Goal: Task Accomplishment & Management: Manage account settings

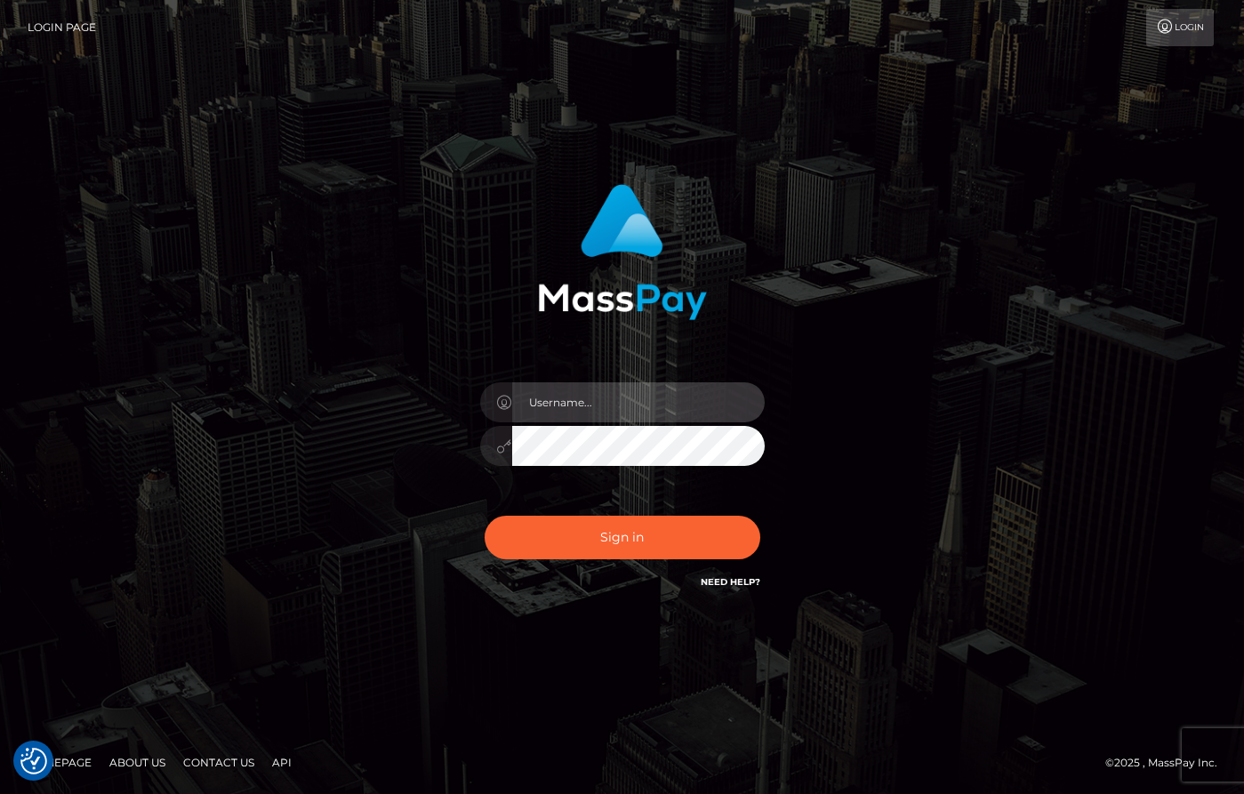
click at [615, 403] on input "text" at bounding box center [638, 402] width 253 height 40
type input "[PERSON_NAME]"
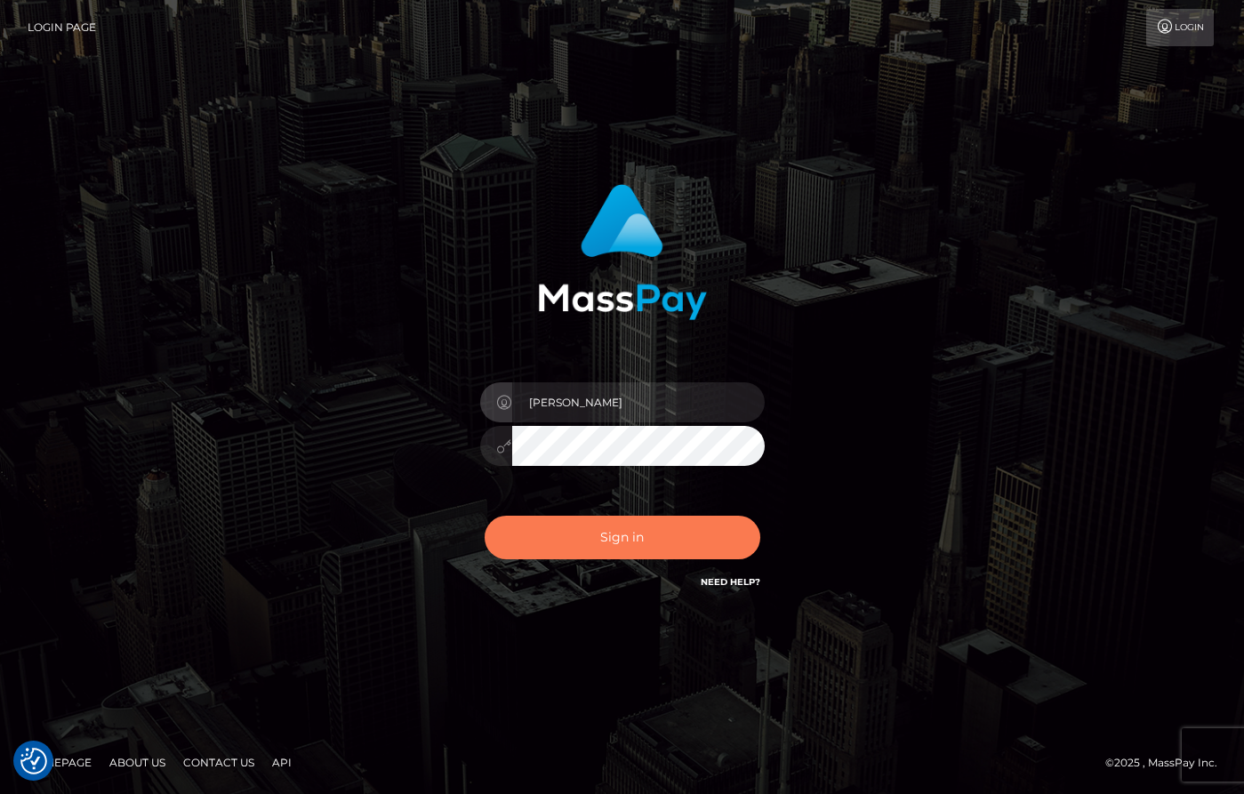
click at [652, 531] on button "Sign in" at bounding box center [623, 538] width 276 height 44
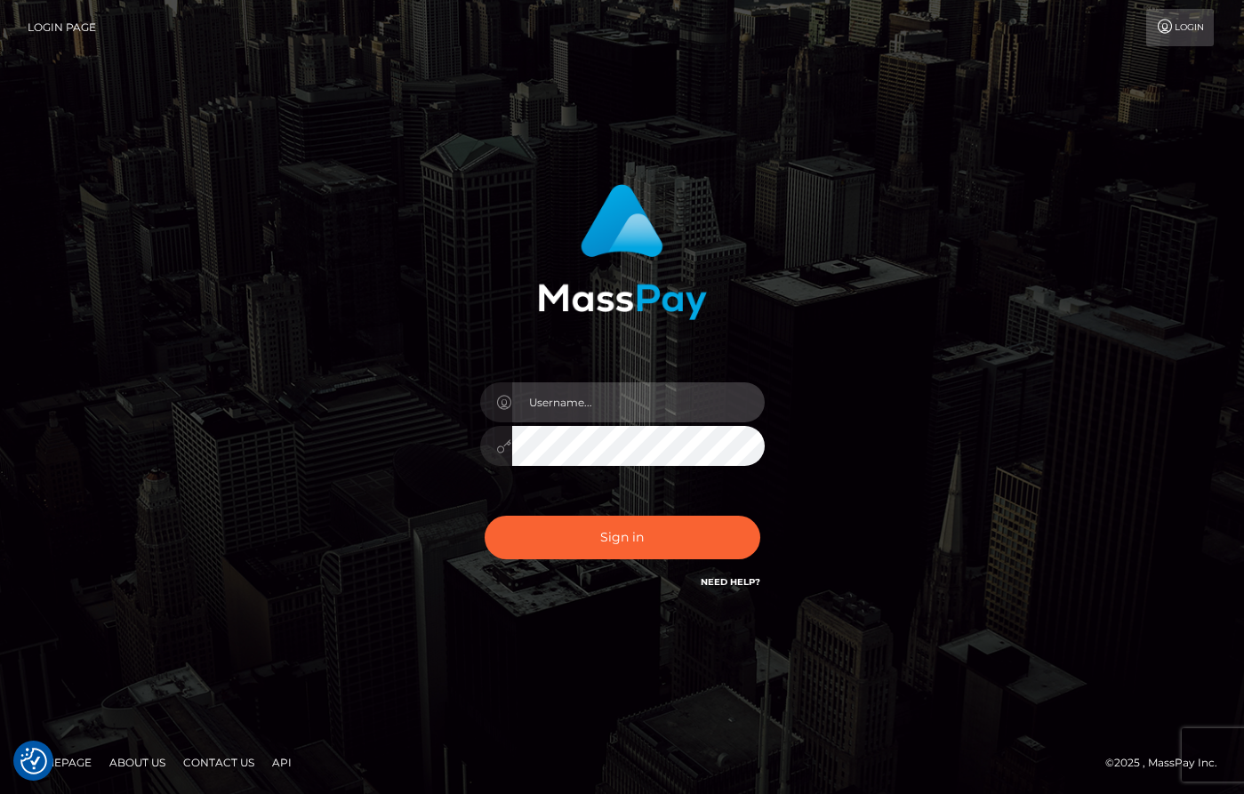
click at [621, 399] on input "text" at bounding box center [638, 402] width 253 height 40
type input "[PERSON_NAME]"
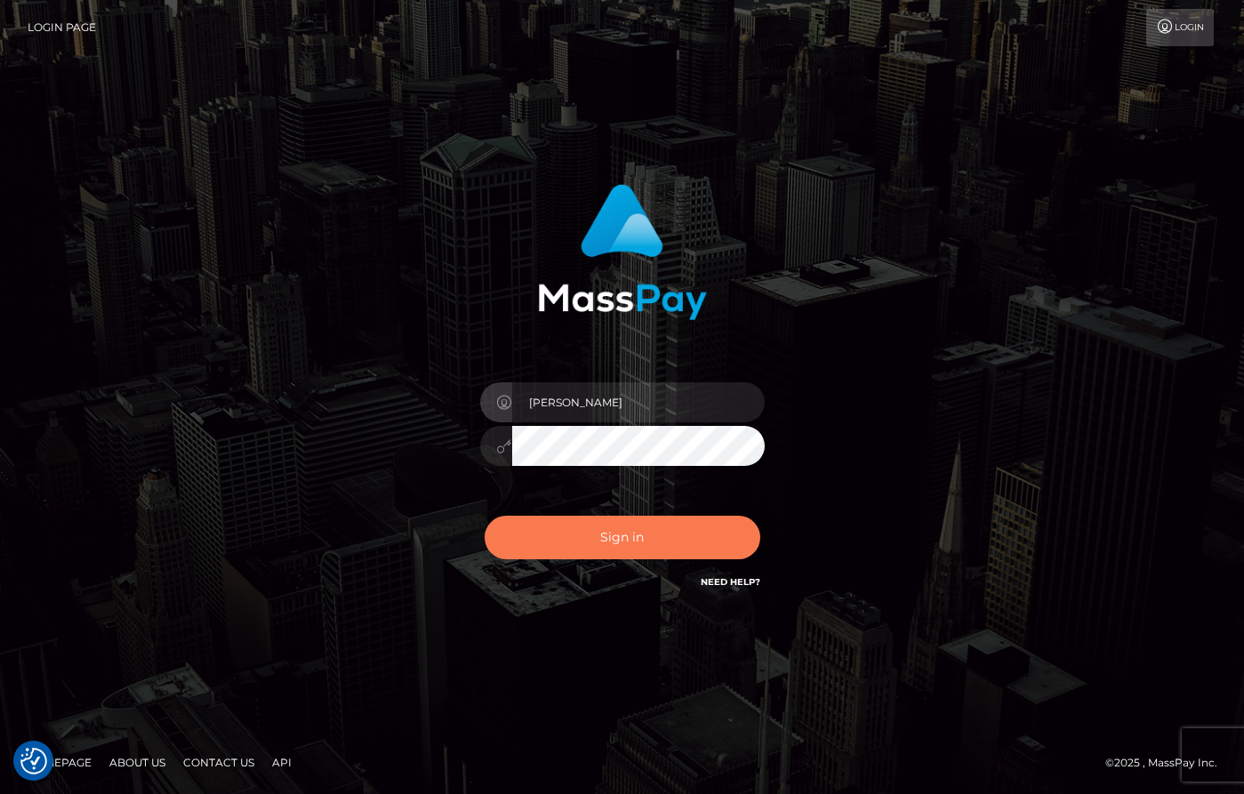
click at [644, 534] on button "Sign in" at bounding box center [623, 538] width 276 height 44
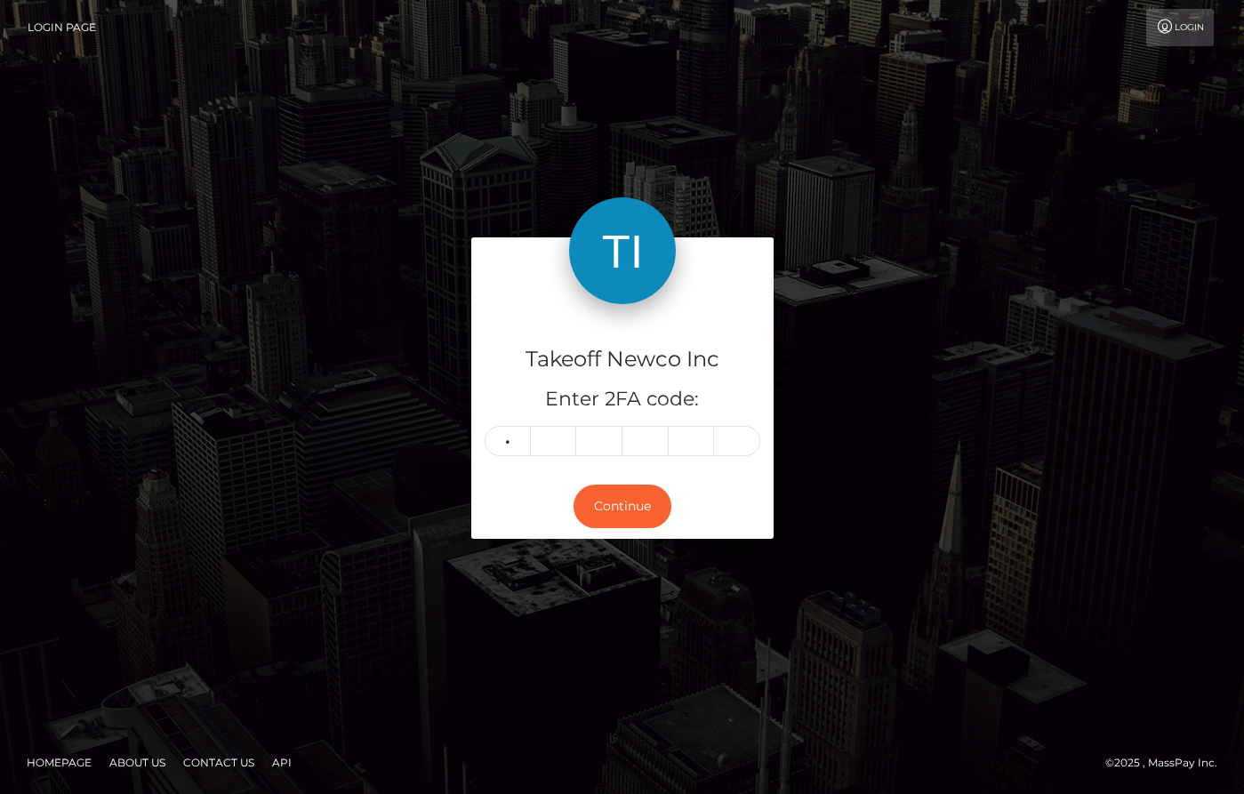
type input "2"
type input "5"
type input "7"
type input "9"
type input "8"
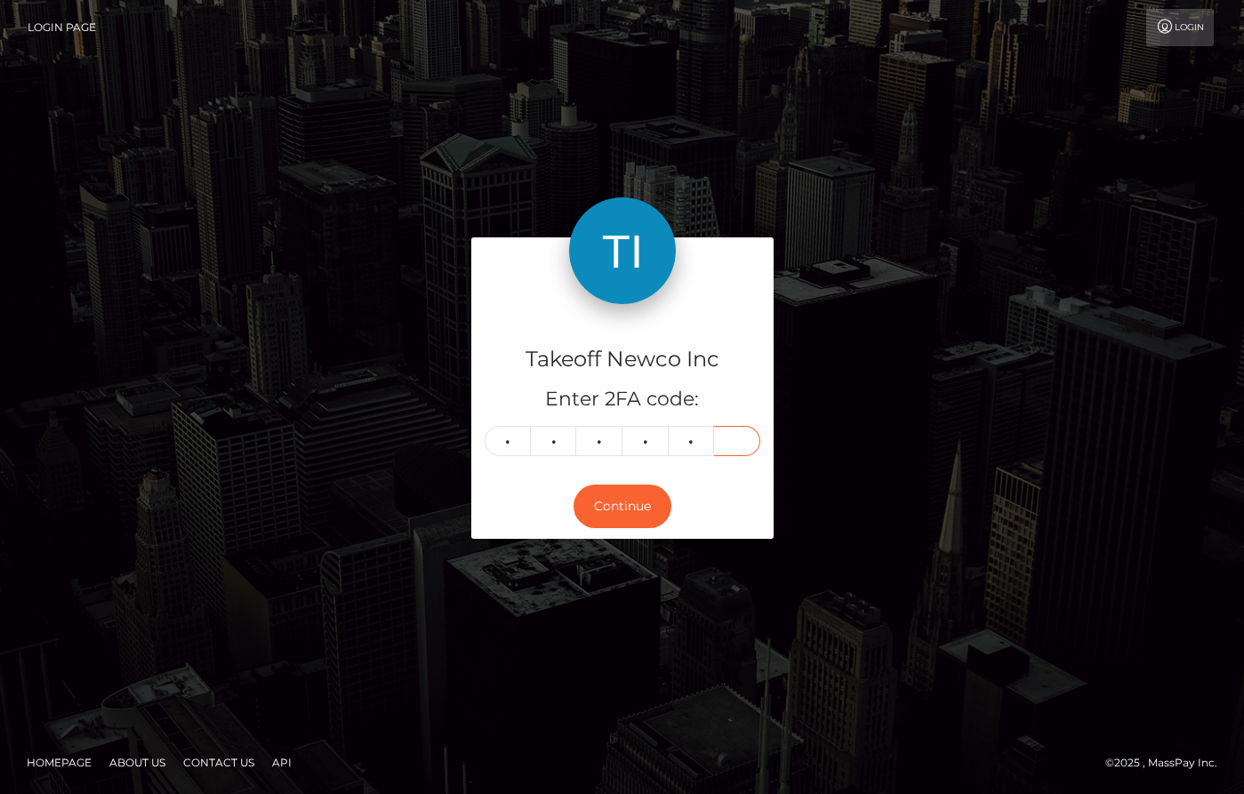
type input "5"
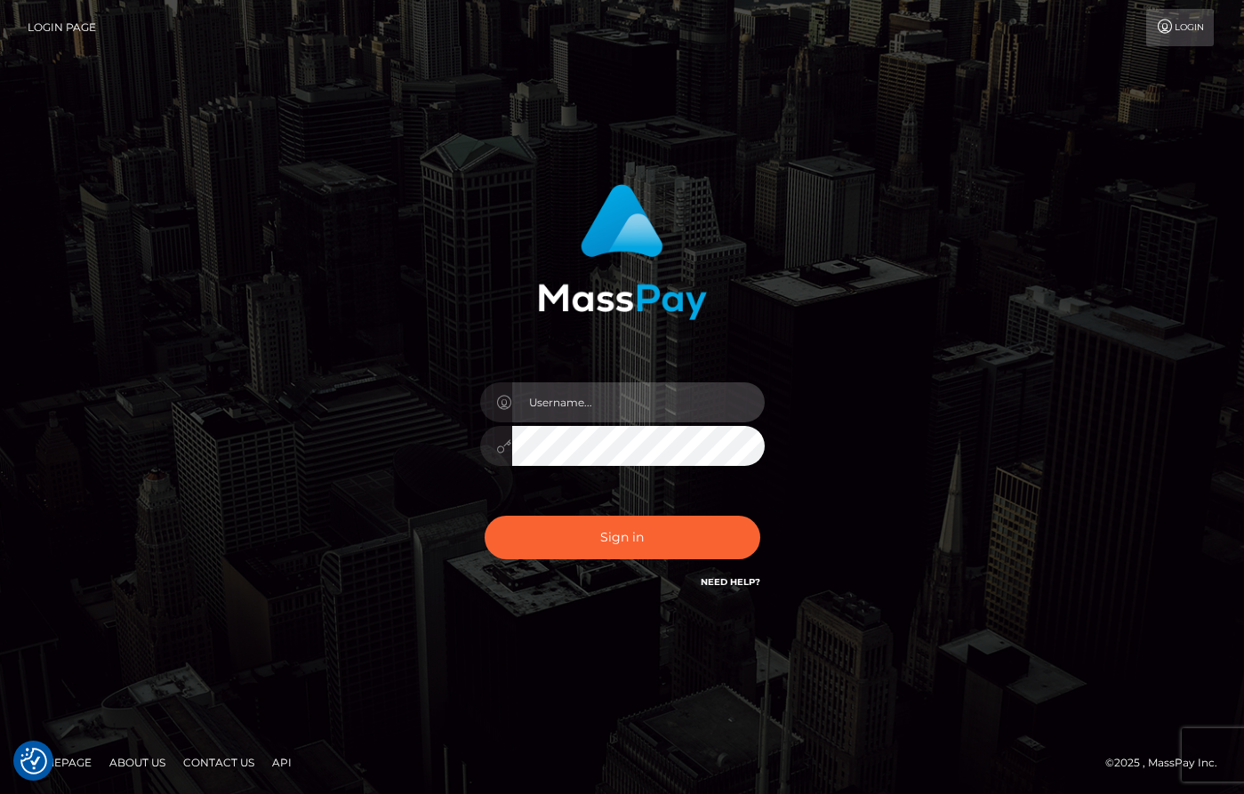
click at [594, 400] on input "text" at bounding box center [638, 402] width 253 height 40
type input "[PERSON_NAME]"
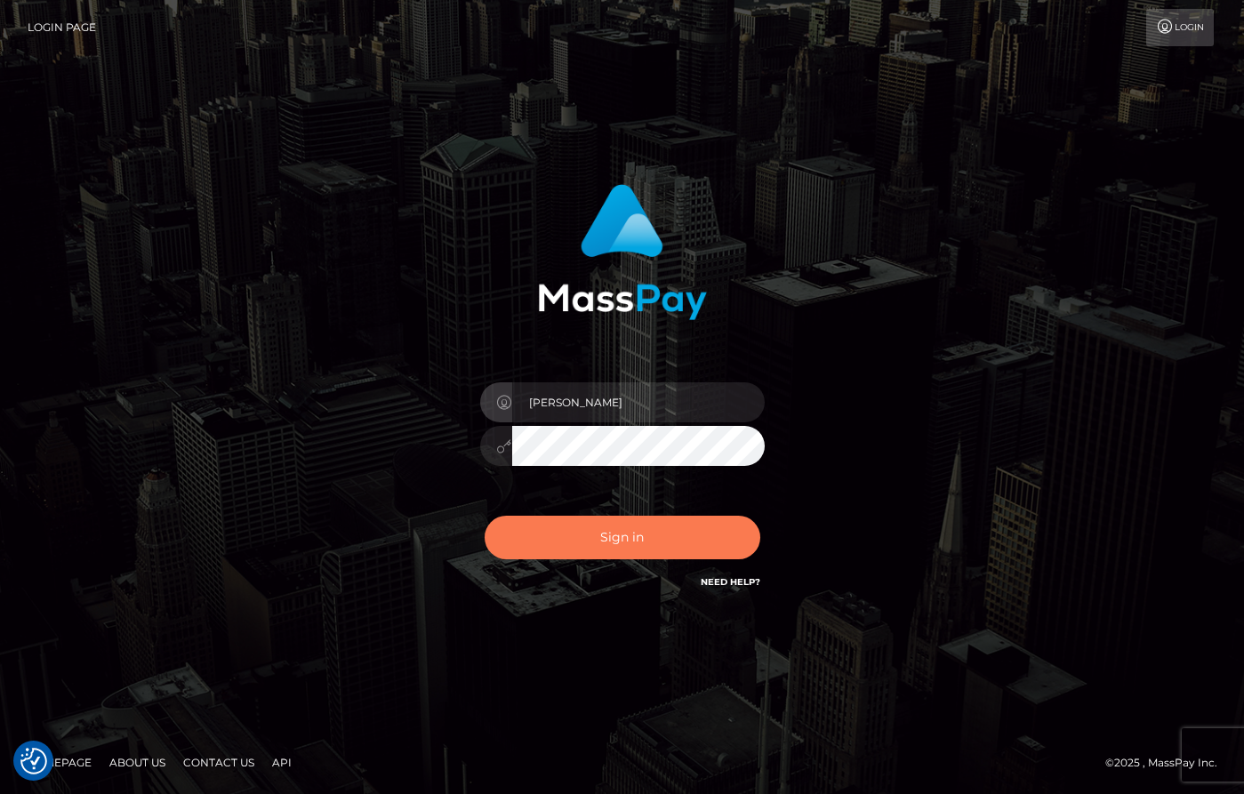
click at [669, 528] on button "Sign in" at bounding box center [623, 538] width 276 height 44
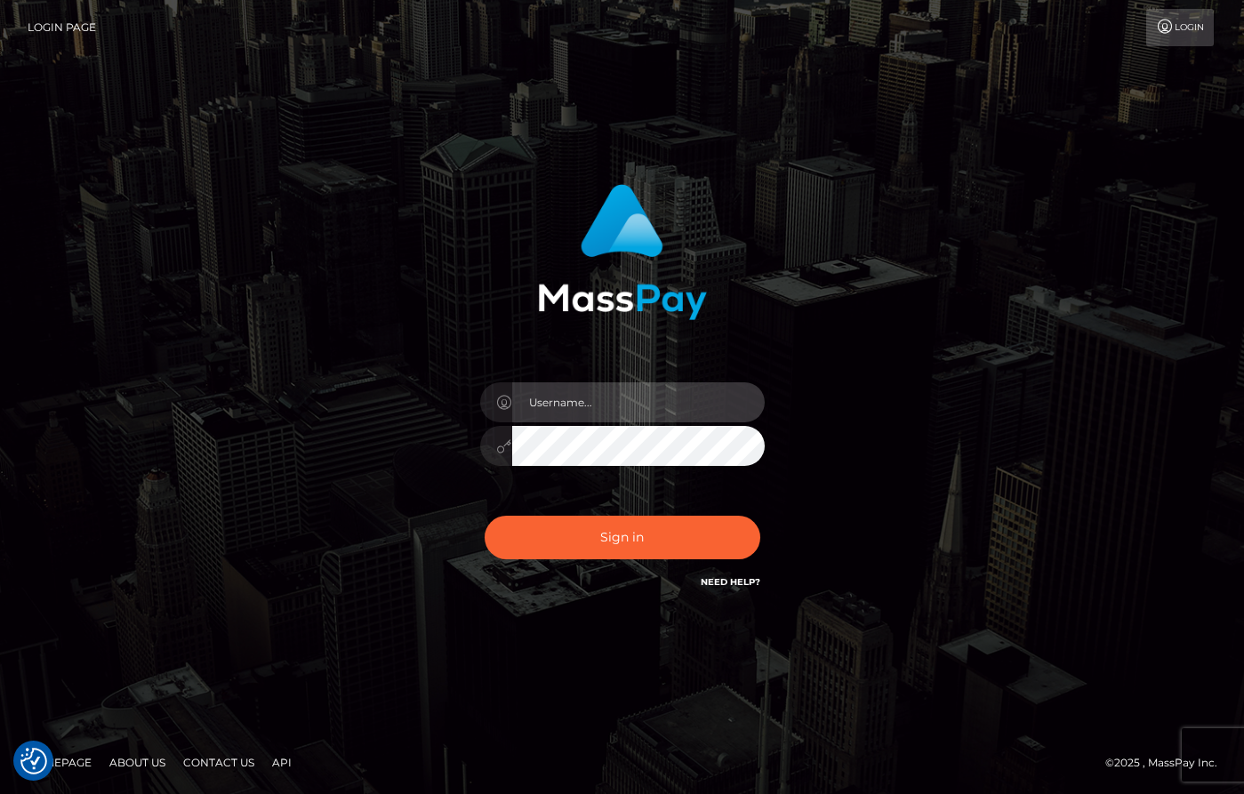
click at [623, 408] on input "text" at bounding box center [638, 402] width 253 height 40
type input "[PERSON_NAME]"
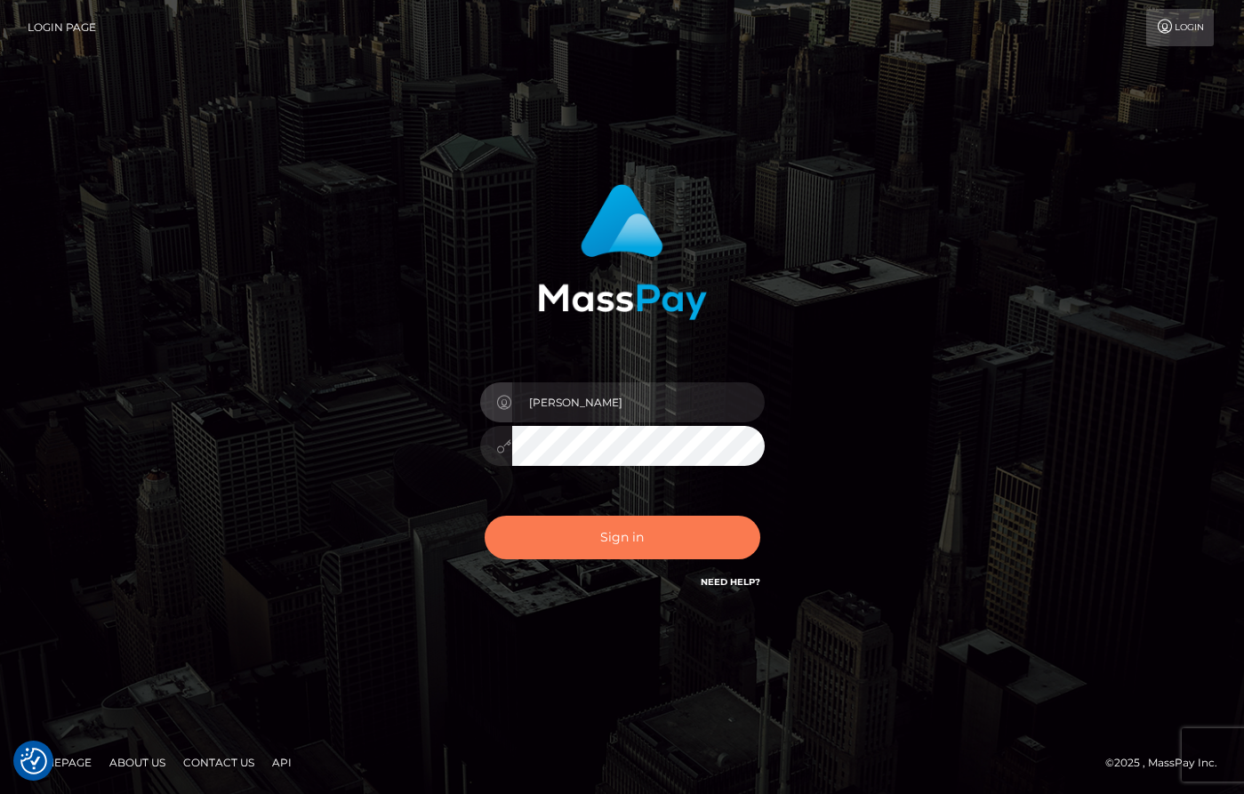
click at [637, 550] on button "Sign in" at bounding box center [623, 538] width 276 height 44
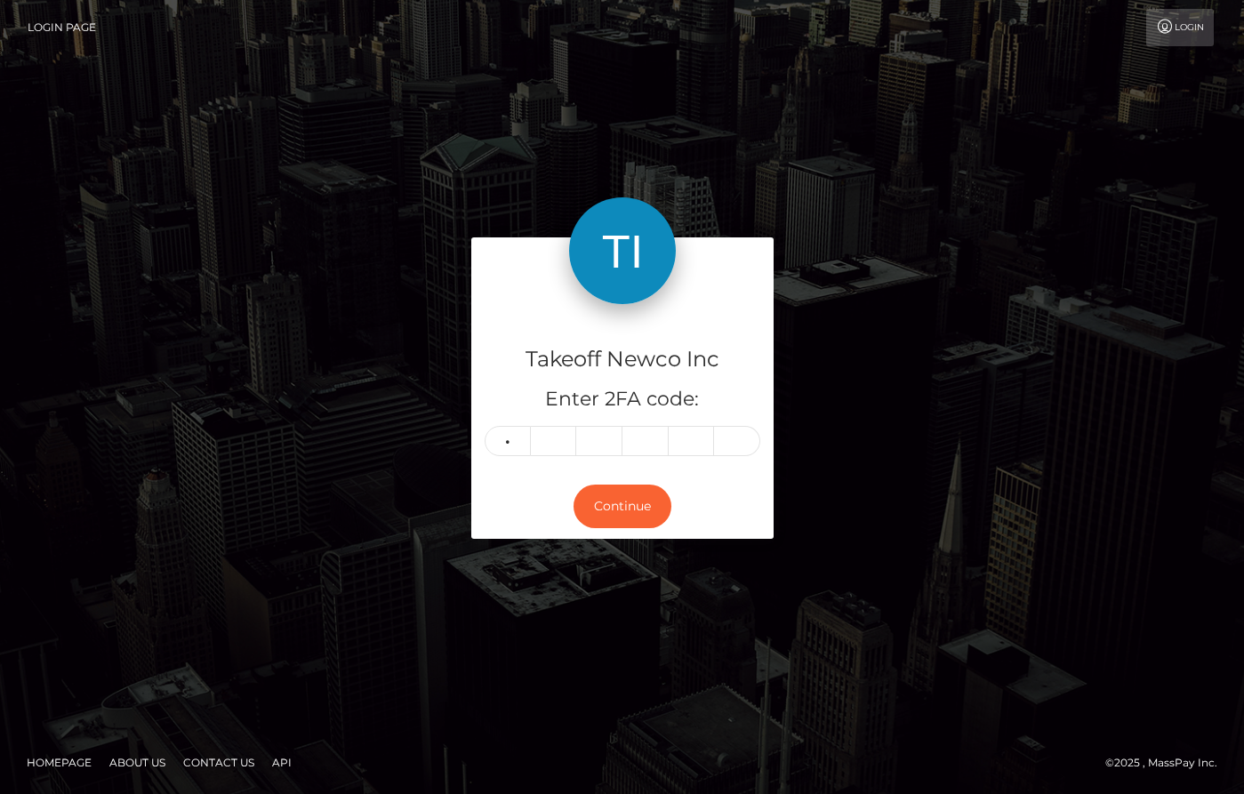
type input "4"
type input "8"
type input "3"
type input "2"
type input "7"
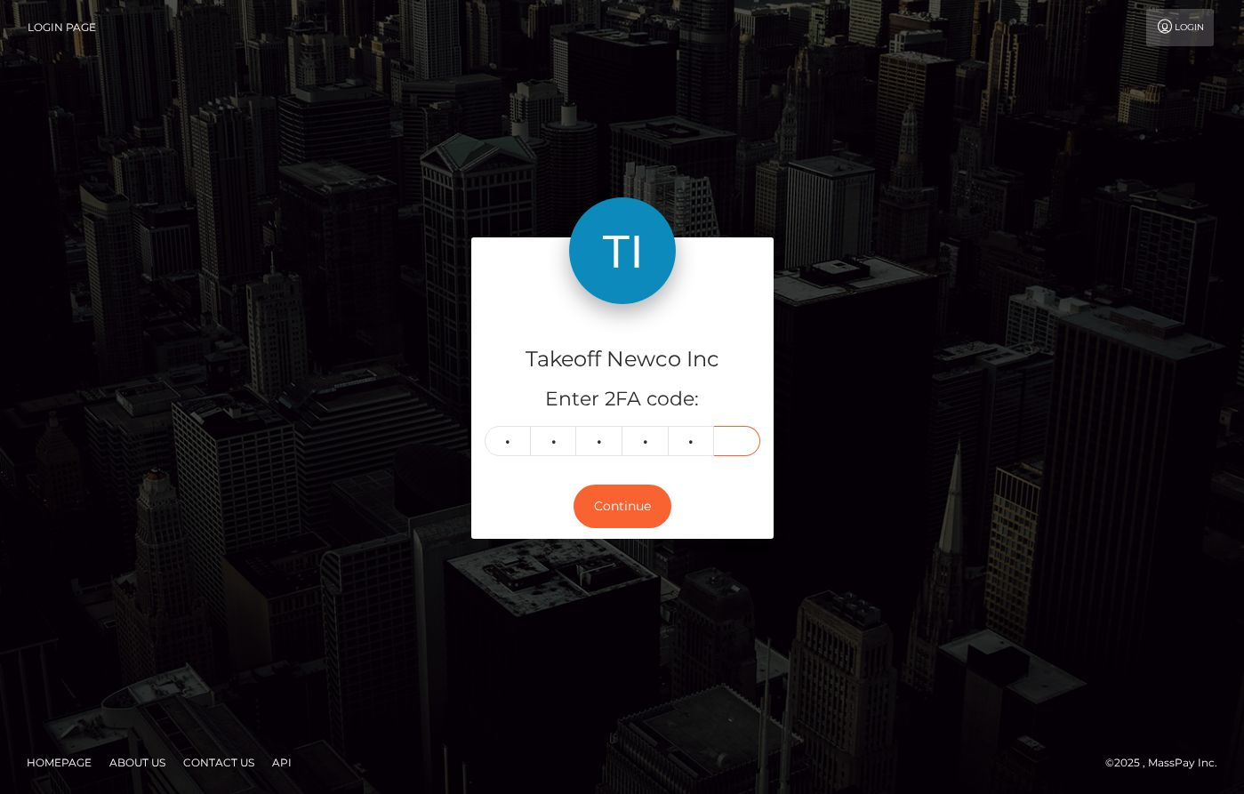
type input "9"
